Goal: Task Accomplishment & Management: Use online tool/utility

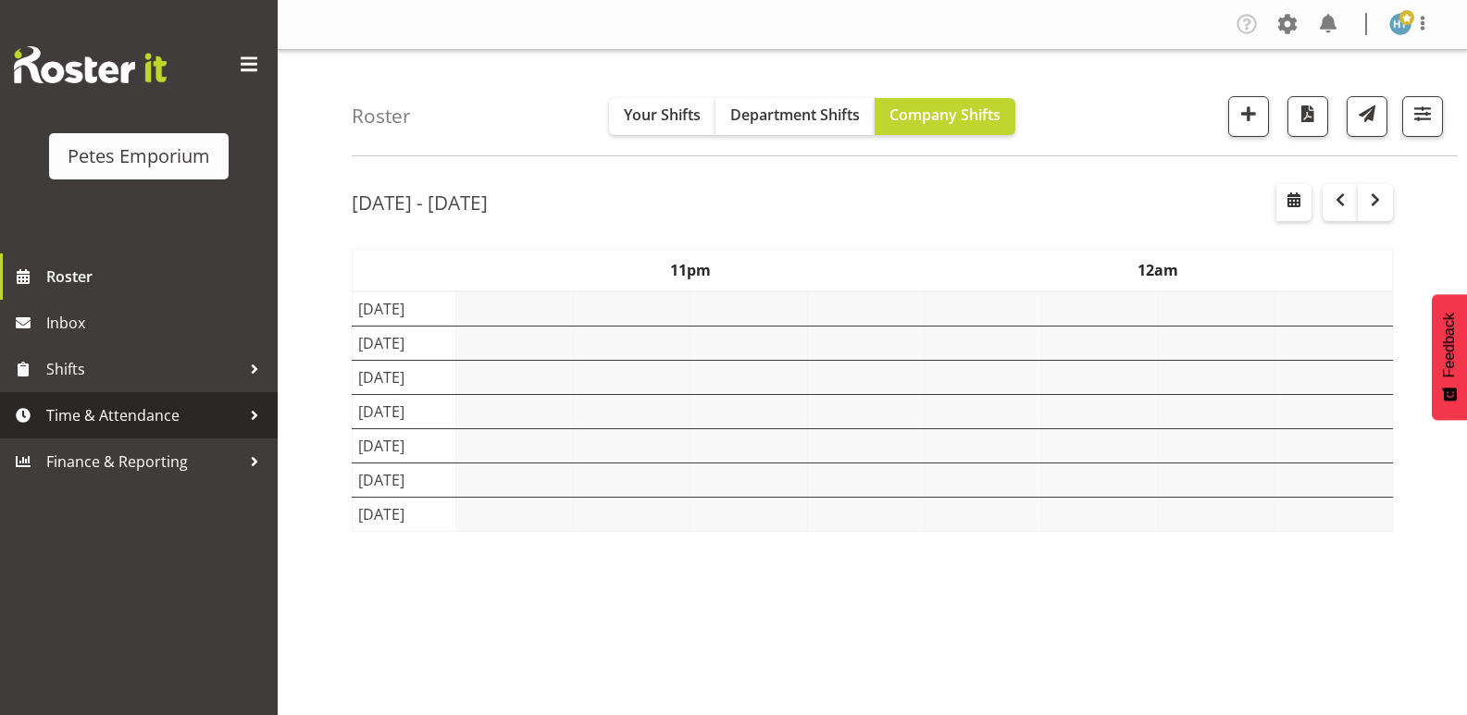
click at [123, 421] on span "Time & Attendance" at bounding box center [143, 416] width 194 height 28
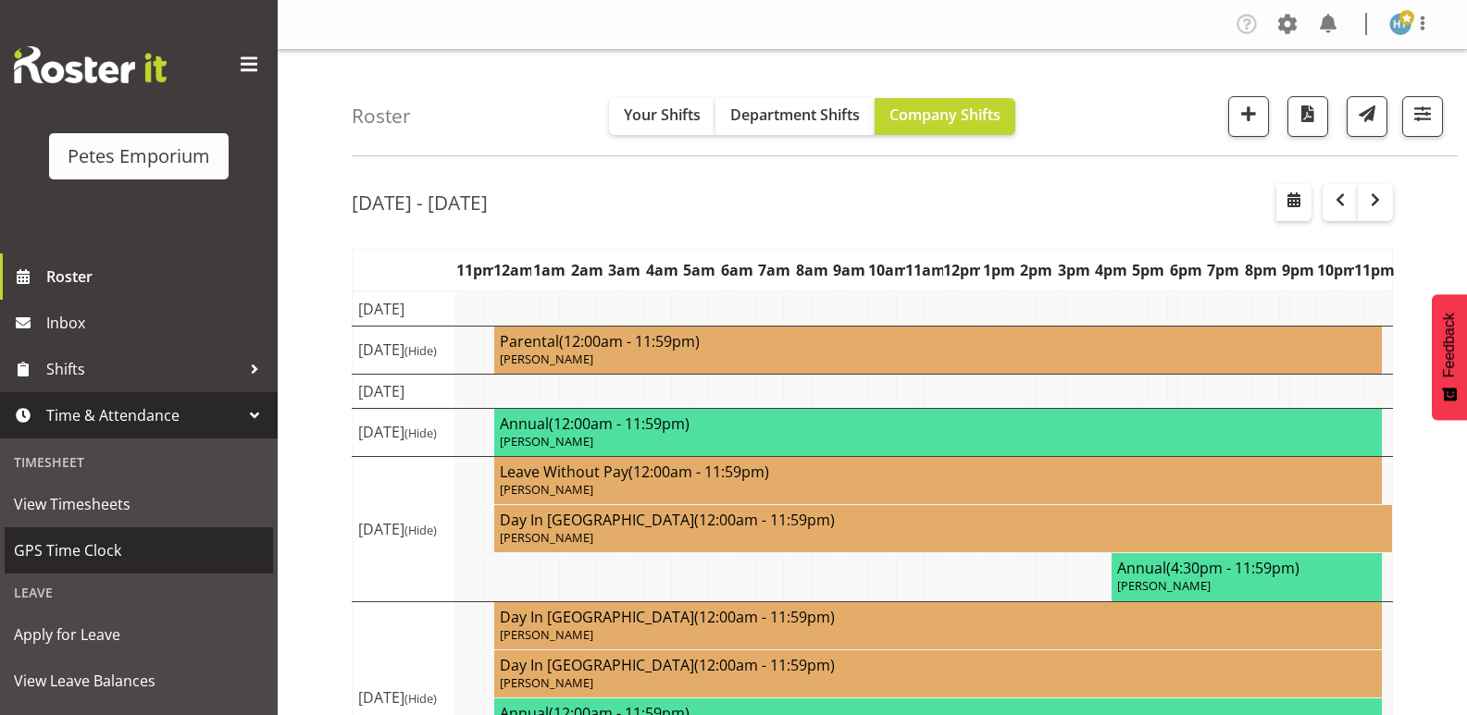
click at [68, 555] on span "GPS Time Clock" at bounding box center [139, 551] width 250 height 28
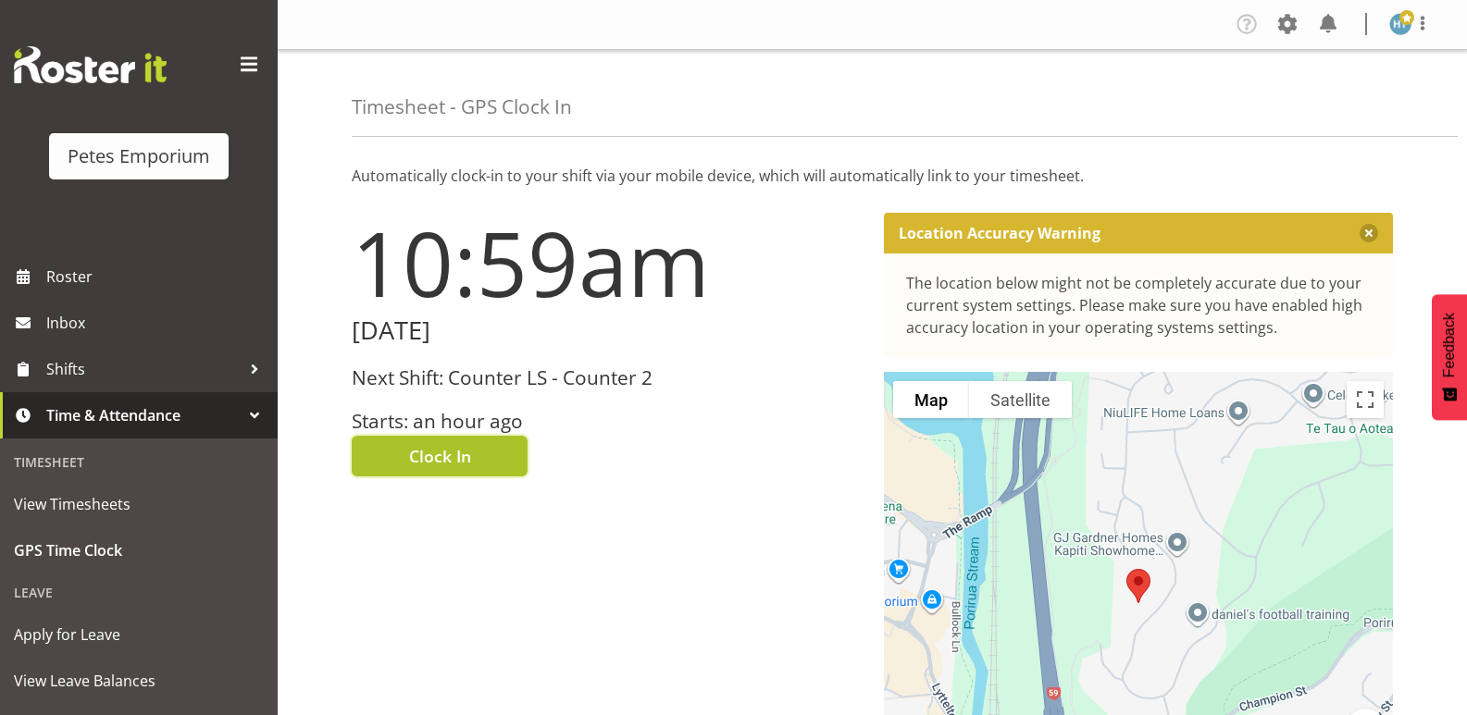
click at [478, 457] on button "Clock In" at bounding box center [440, 456] width 176 height 41
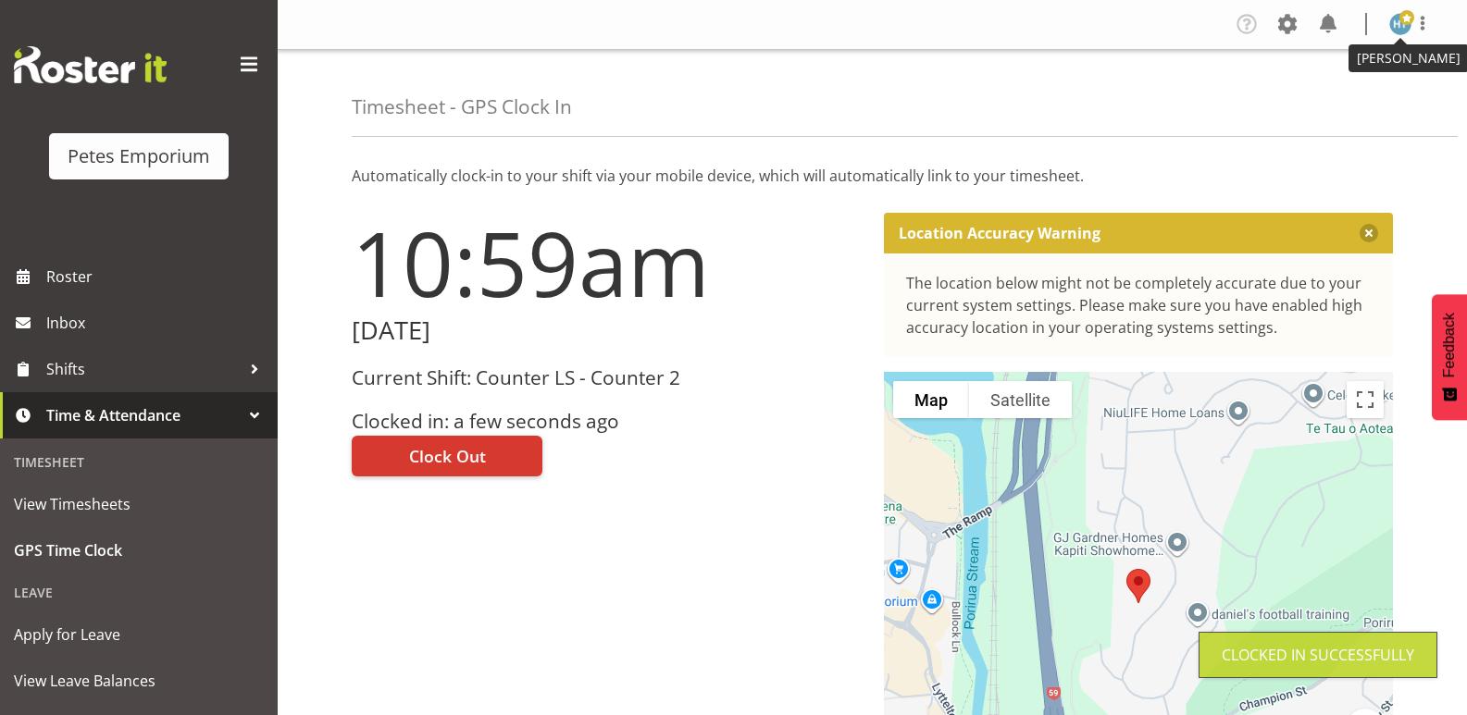
click at [1396, 29] on img at bounding box center [1400, 24] width 22 height 22
click at [1313, 100] on link "Log Out" at bounding box center [1345, 97] width 178 height 33
